Goal: Information Seeking & Learning: Learn about a topic

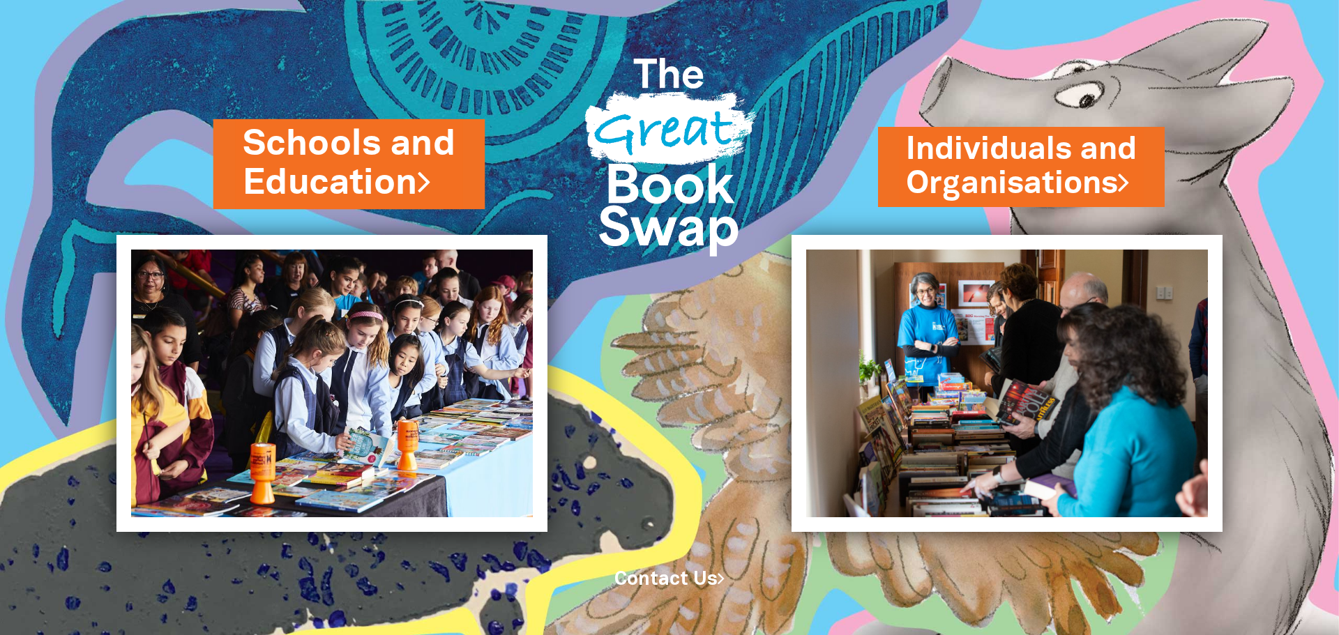
click at [346, 168] on link "Schools and Education" at bounding box center [349, 164] width 213 height 88
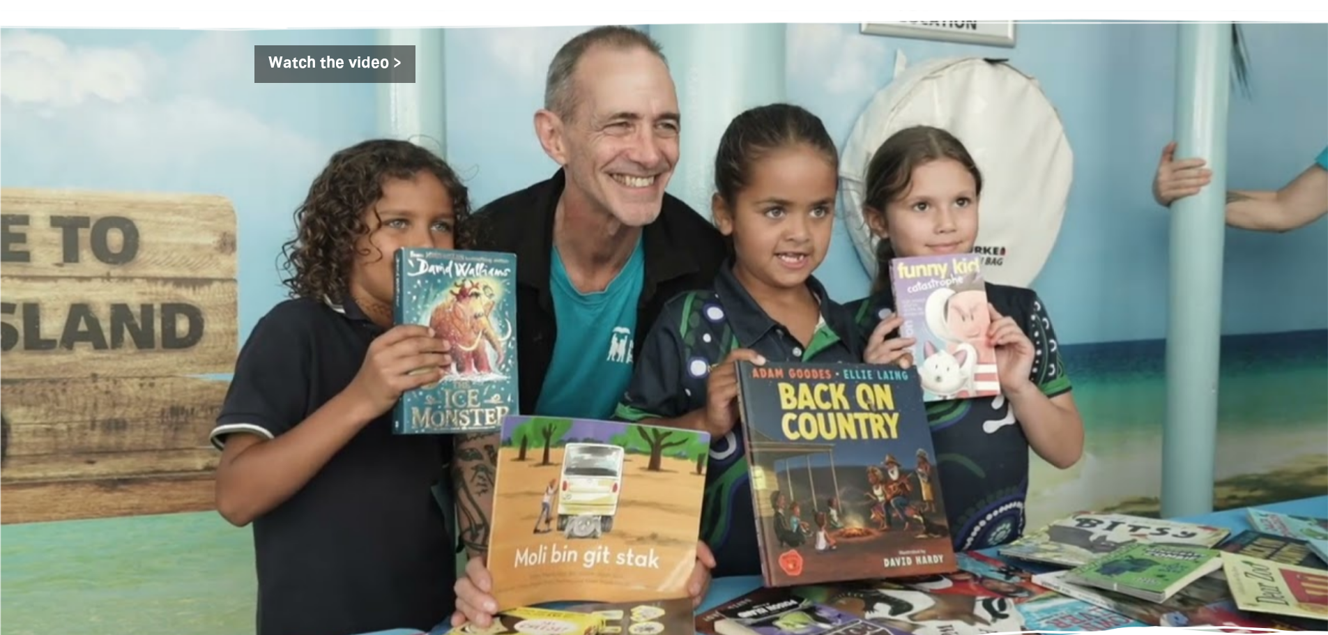
scroll to position [2232, 0]
